Goal: Task Accomplishment & Management: Use online tool/utility

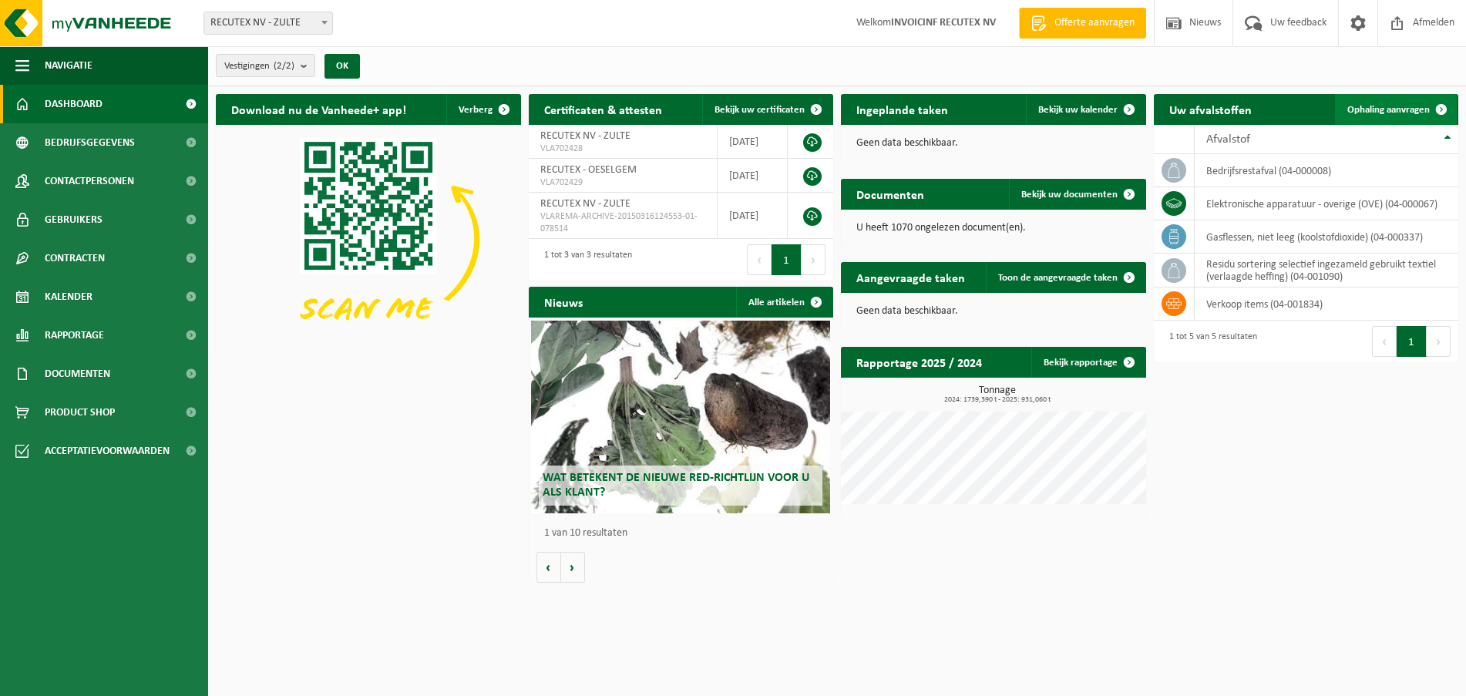
click at [1403, 102] on link "Ophaling aanvragen" at bounding box center [1396, 109] width 122 height 31
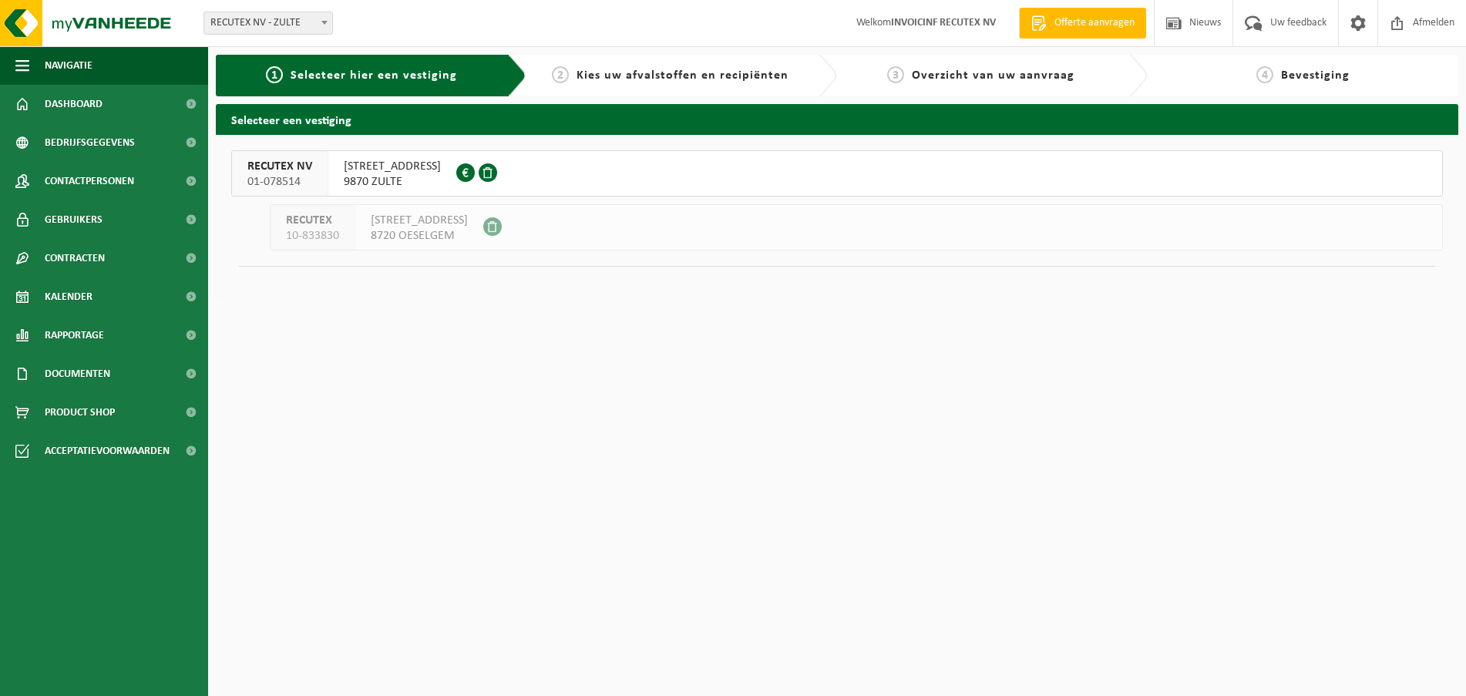
click at [291, 177] on span "01-078514" at bounding box center [279, 181] width 65 height 15
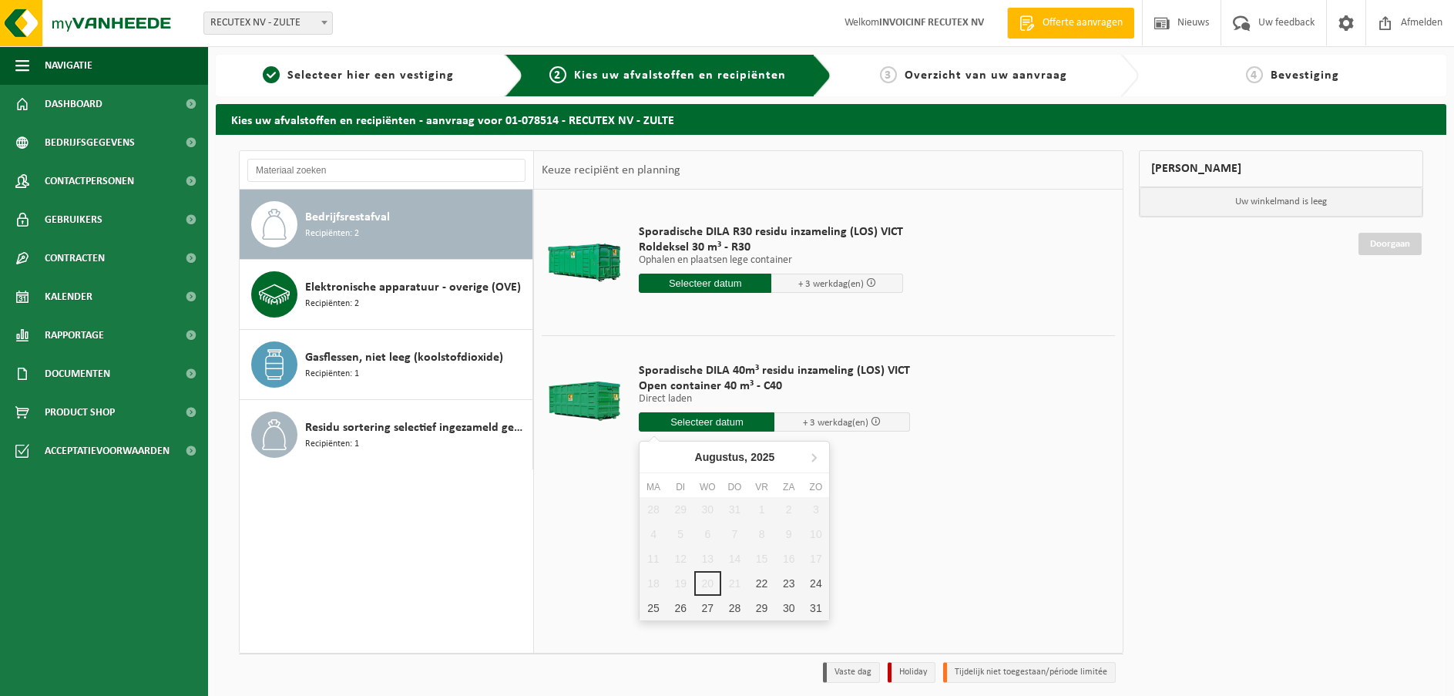
click at [704, 428] on input "text" at bounding box center [707, 421] width 136 height 19
click at [646, 611] on div "25" at bounding box center [653, 608] width 27 height 25
type input "Van 2025-08-25"
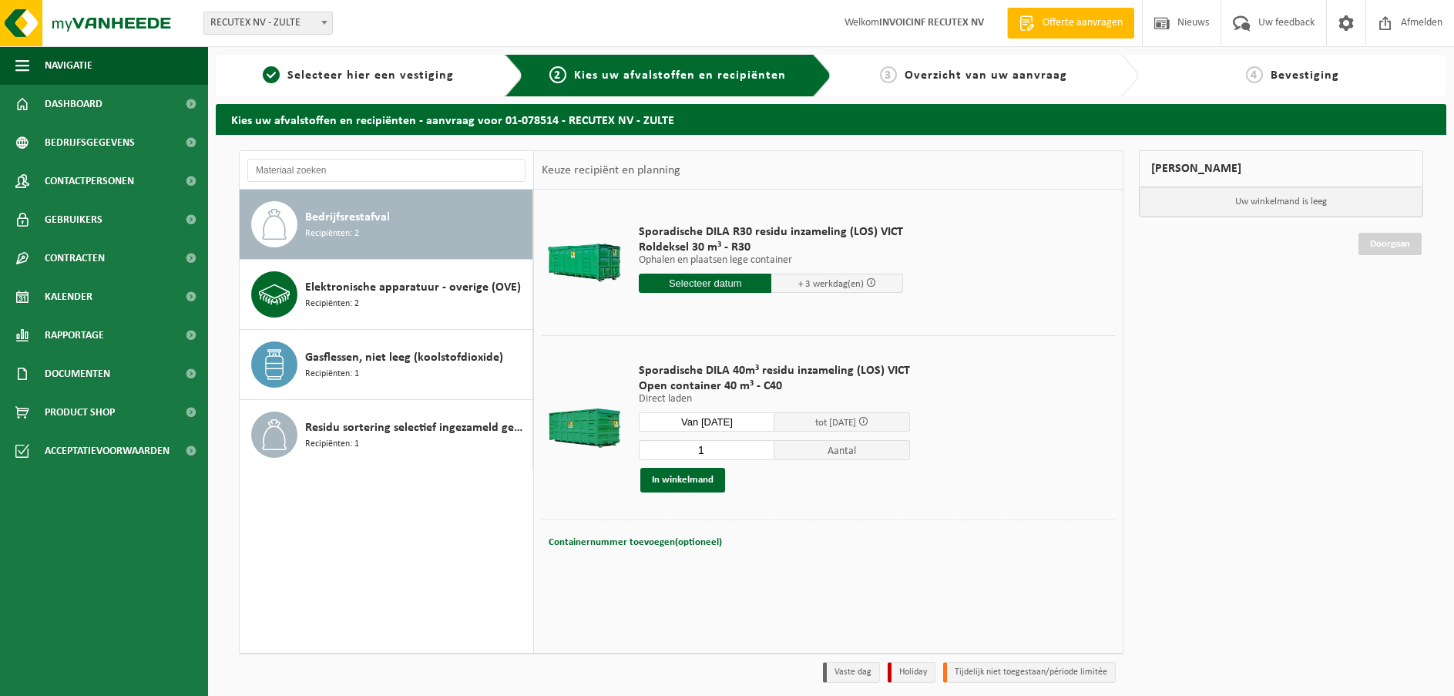
drag, startPoint x: 707, startPoint y: 450, endPoint x: 687, endPoint y: 450, distance: 20.0
click at [687, 450] on input "1" at bounding box center [707, 450] width 136 height 20
type input "2"
click at [690, 479] on button "In winkelmand" at bounding box center [682, 480] width 85 height 25
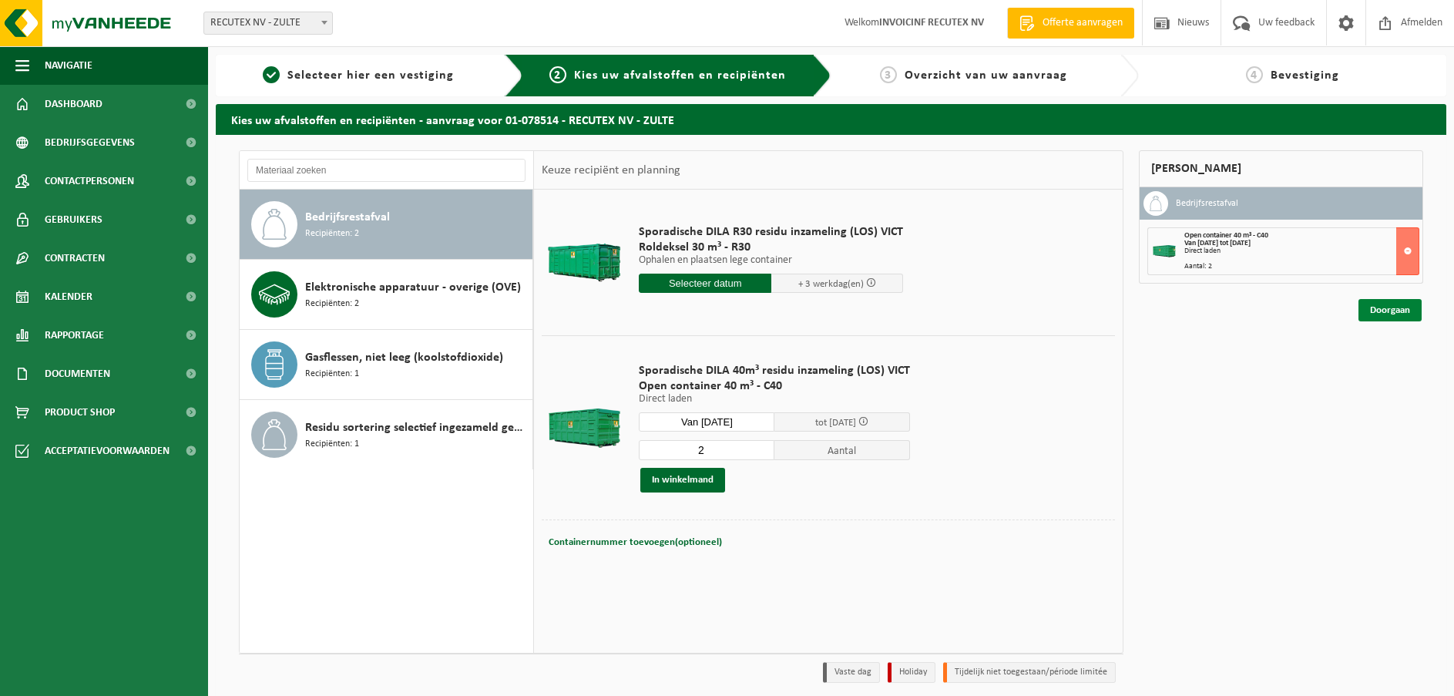
click at [1393, 317] on link "Doorgaan" at bounding box center [1390, 310] width 63 height 22
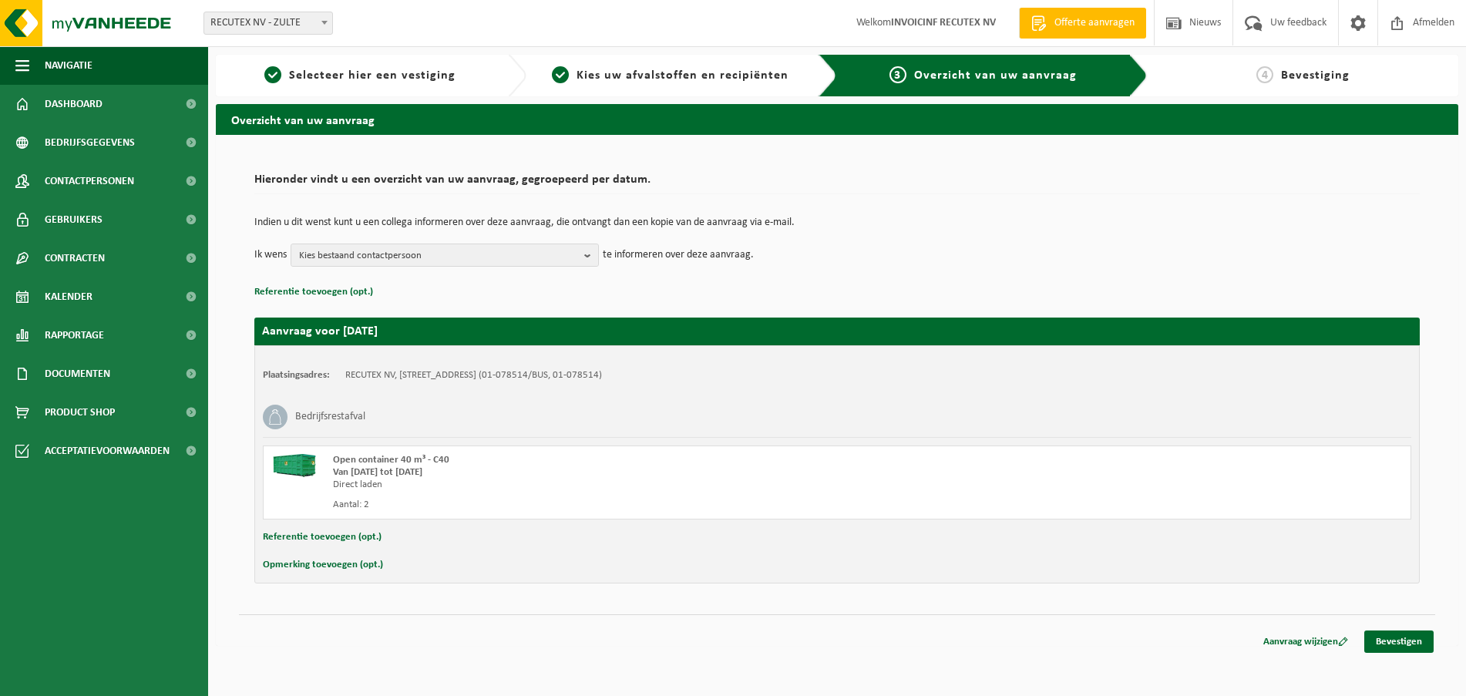
click at [358, 566] on button "Opmerking toevoegen (opt.)" at bounding box center [323, 565] width 120 height 20
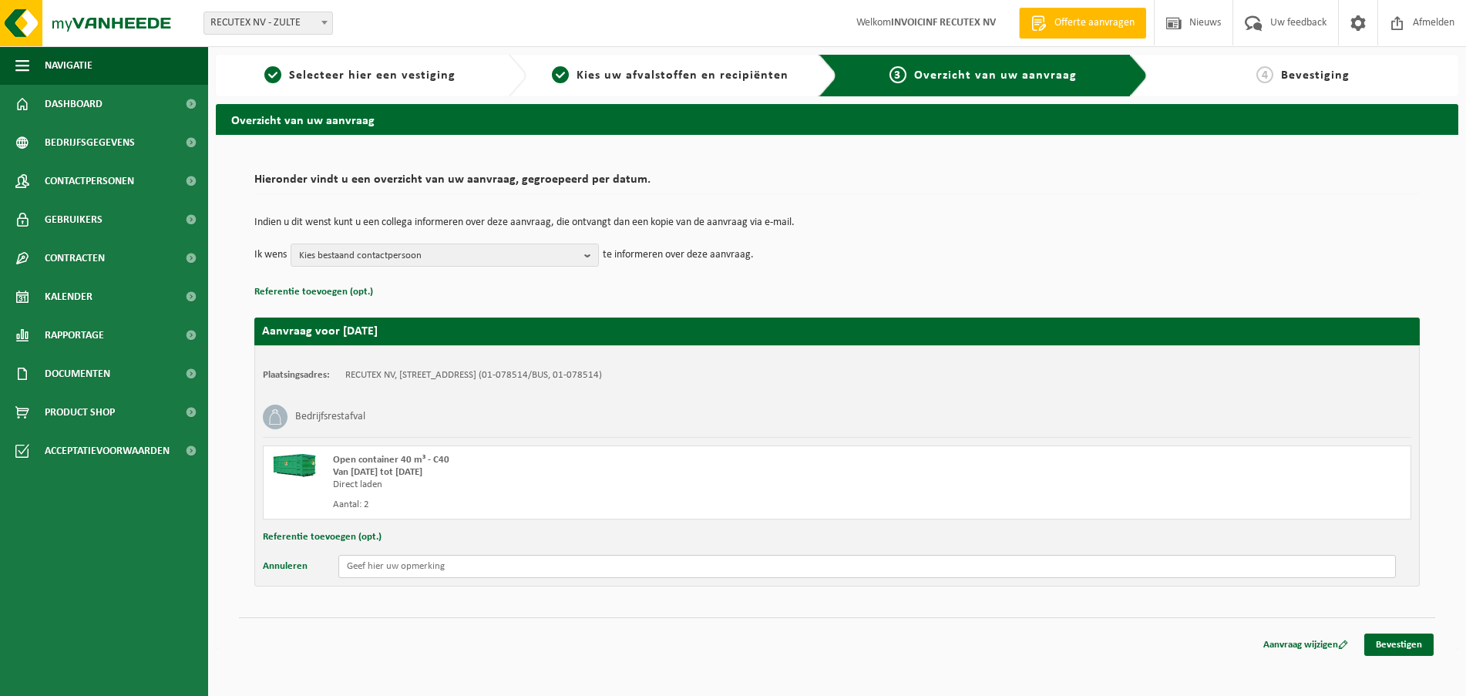
click at [358, 566] on input "text" at bounding box center [866, 566] width 1057 height 23
type input "1X WISSEL + 1X LOS // TUSSEN 13H00 - 15H00"
click at [594, 252] on b "button" at bounding box center [591, 255] width 14 height 22
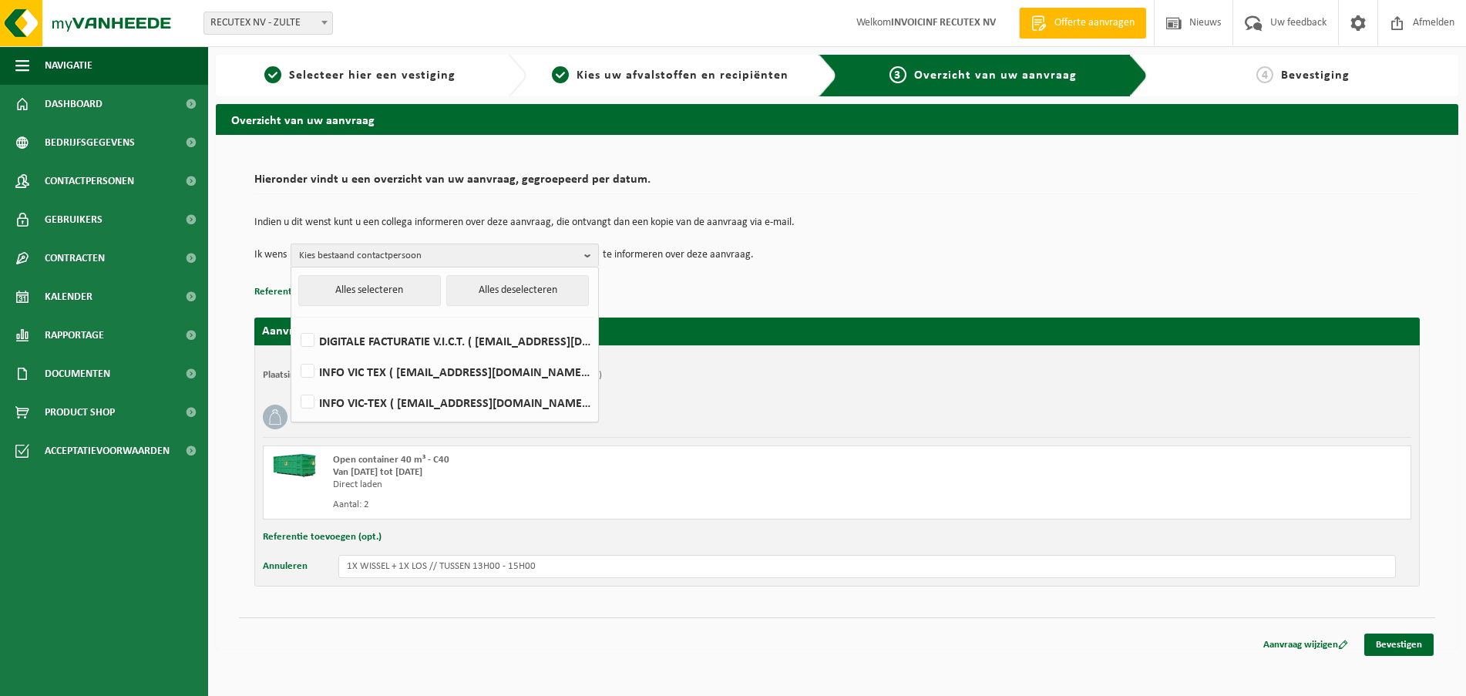
click at [734, 281] on div "Indien u dit wenst kunt u een collega informeren over deze aanvraag, die ontvan…" at bounding box center [836, 242] width 1165 height 80
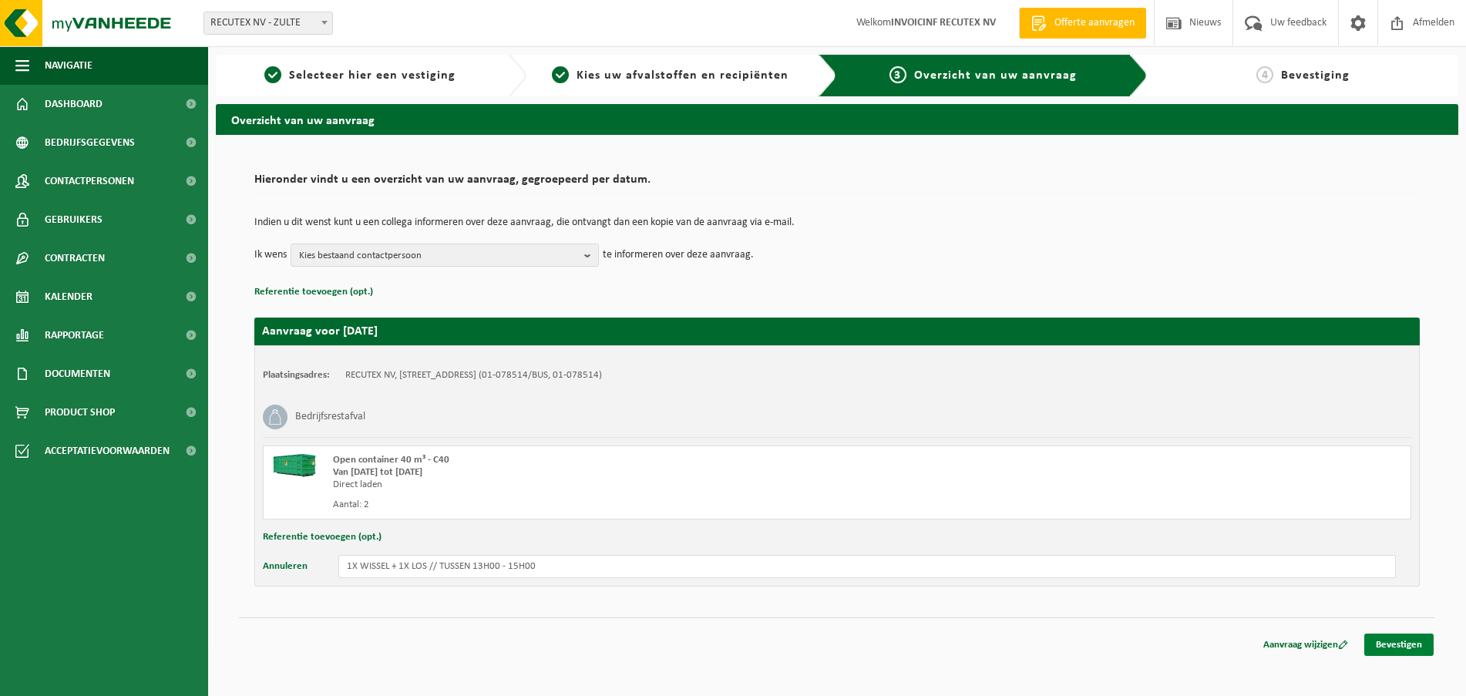
click at [1416, 647] on link "Bevestigen" at bounding box center [1398, 644] width 69 height 22
